Goal: Book appointment/travel/reservation

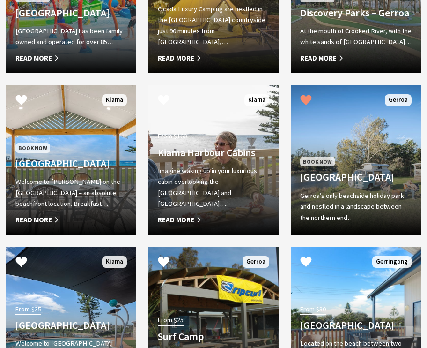
scroll to position [898, 0]
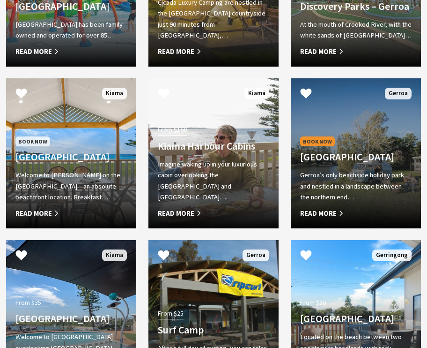
click at [315, 151] on h4 "[GEOGRAPHIC_DATA]" at bounding box center [355, 157] width 111 height 12
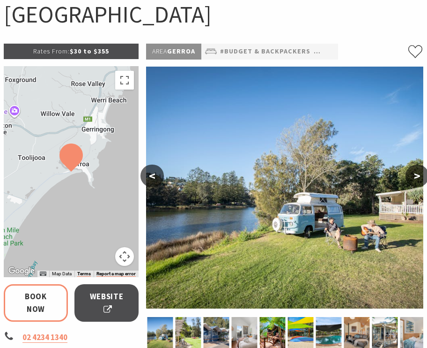
scroll to position [110, 0]
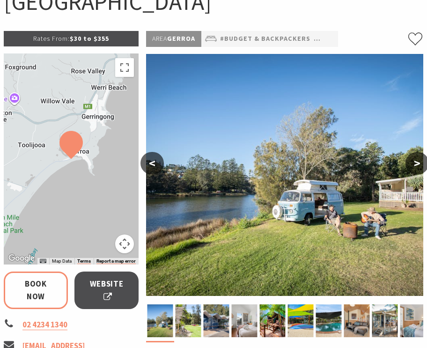
select select "3"
select select "2"
click at [414, 159] on button ">" at bounding box center [417, 163] width 23 height 22
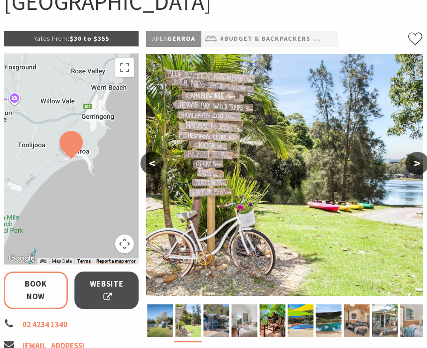
click at [414, 159] on button ">" at bounding box center [417, 163] width 23 height 22
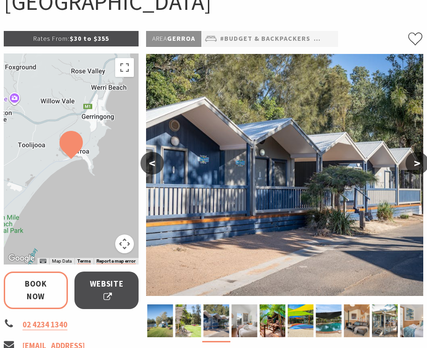
click at [414, 159] on button ">" at bounding box center [417, 163] width 23 height 22
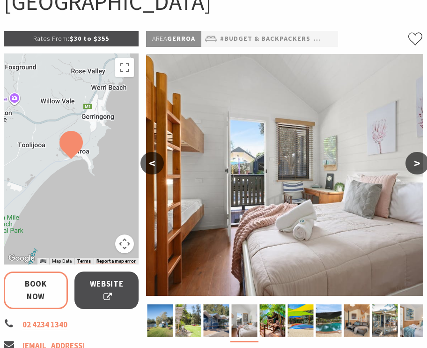
click at [414, 159] on button ">" at bounding box center [417, 163] width 23 height 22
click at [418, 167] on button ">" at bounding box center [417, 163] width 23 height 22
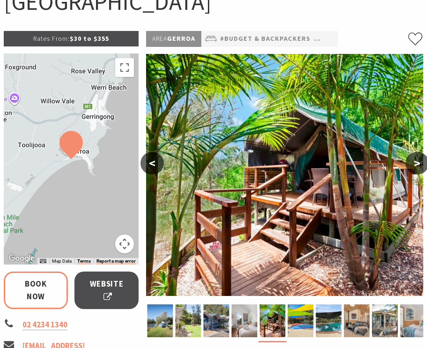
click at [50, 135] on div at bounding box center [71, 158] width 135 height 211
click at [53, 136] on div at bounding box center [71, 158] width 135 height 211
click at [52, 136] on div at bounding box center [71, 158] width 135 height 211
click at [131, 74] on button "Toggle fullscreen view" at bounding box center [124, 67] width 19 height 19
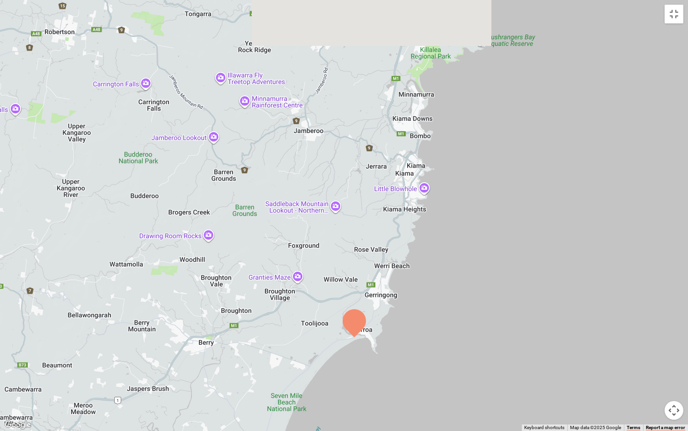
drag, startPoint x: 355, startPoint y: 112, endPoint x: 364, endPoint y: 236, distance: 124.0
click at [365, 237] on div at bounding box center [344, 215] width 688 height 431
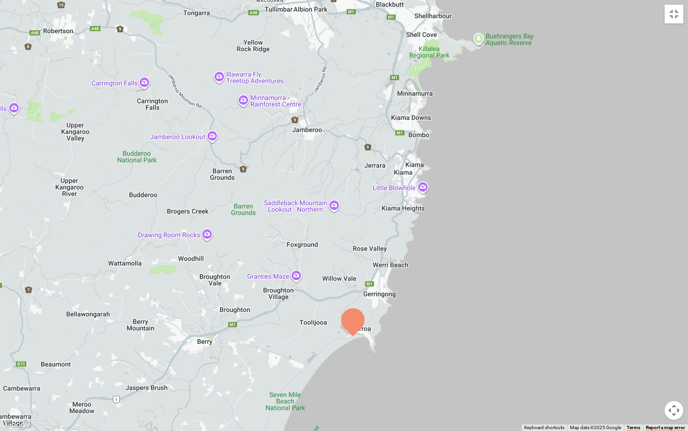
click at [427, 347] on button "Map camera controls" at bounding box center [674, 410] width 19 height 19
click at [405, 214] on div at bounding box center [344, 215] width 688 height 431
click at [427, 19] on button "Toggle fullscreen view" at bounding box center [674, 14] width 19 height 19
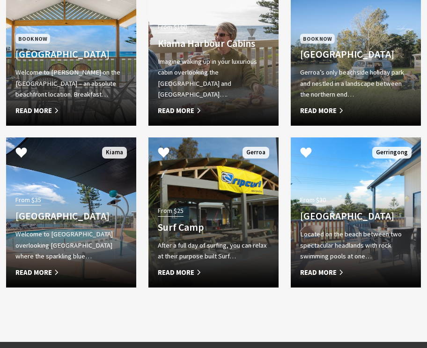
scroll to position [1002, 0]
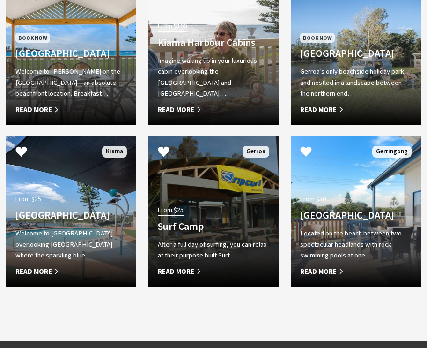
click at [203, 266] on span "Read More" at bounding box center [213, 271] width 111 height 11
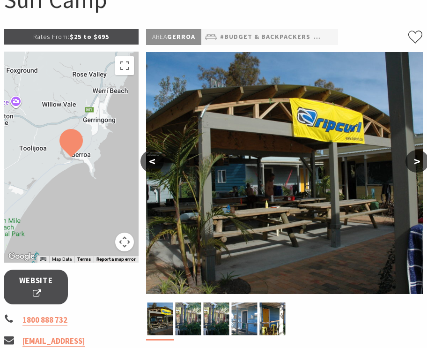
scroll to position [113, 0]
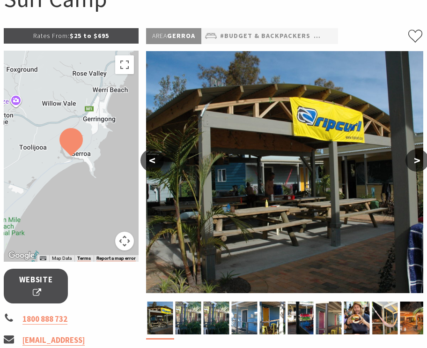
click at [411, 161] on button ">" at bounding box center [417, 160] width 23 height 22
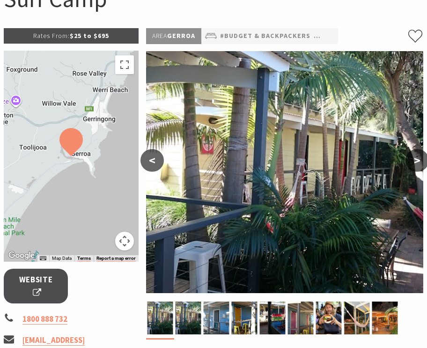
click at [411, 161] on button ">" at bounding box center [417, 160] width 23 height 22
click at [411, 164] on button ">" at bounding box center [417, 160] width 23 height 22
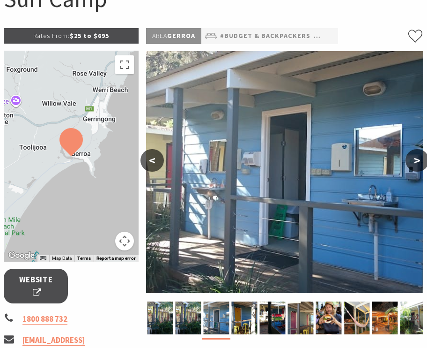
click at [411, 164] on button ">" at bounding box center [417, 160] width 23 height 22
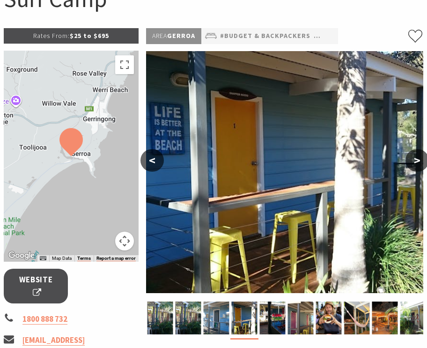
click at [411, 164] on button ">" at bounding box center [417, 160] width 23 height 22
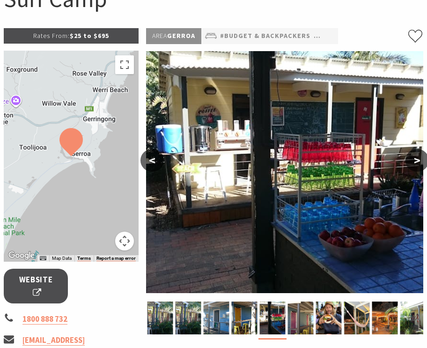
click at [411, 164] on button ">" at bounding box center [417, 160] width 23 height 22
click at [411, 163] on button ">" at bounding box center [417, 160] width 23 height 22
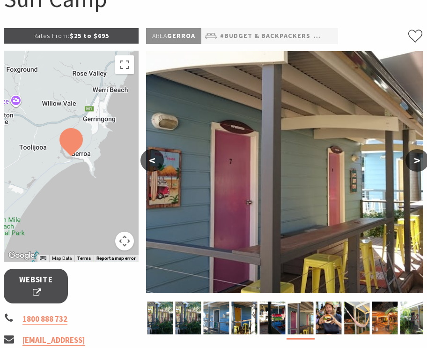
click at [411, 163] on button ">" at bounding box center [417, 160] width 23 height 22
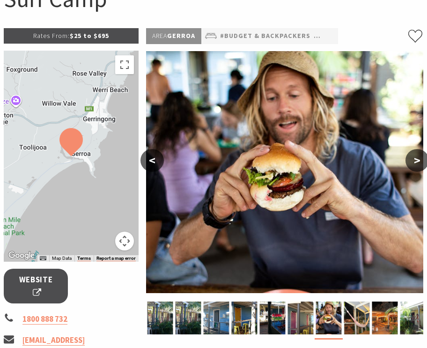
click at [411, 163] on button ">" at bounding box center [417, 160] width 23 height 22
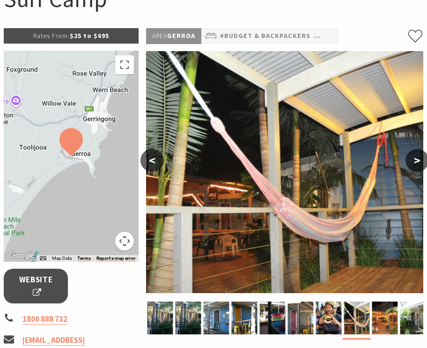
click at [411, 163] on button ">" at bounding box center [417, 160] width 23 height 22
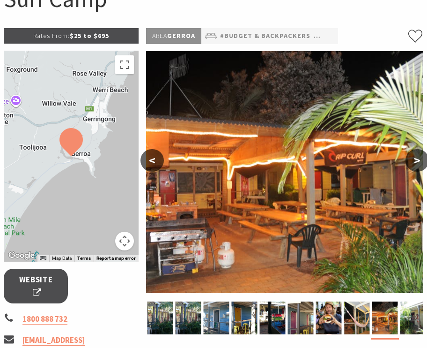
click at [411, 163] on button ">" at bounding box center [417, 160] width 23 height 22
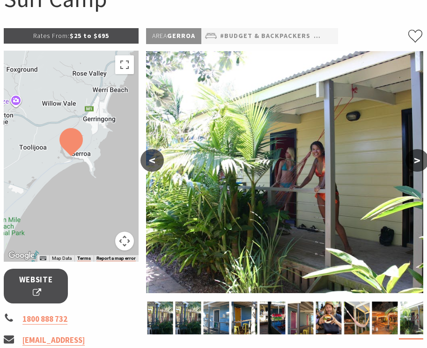
click at [411, 163] on button ">" at bounding box center [417, 160] width 23 height 22
